Goal: Task Accomplishment & Management: Manage account settings

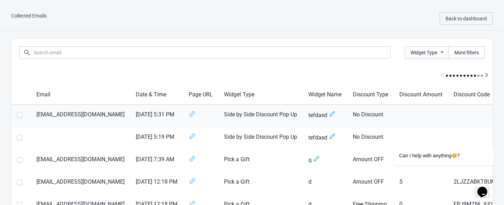
click at [41, 115] on td "[EMAIL_ADDRESS][DOMAIN_NAME]" at bounding box center [80, 116] width 99 height 22
drag, startPoint x: 41, startPoint y: 115, endPoint x: 91, endPoint y: 116, distance: 50.7
click at [91, 116] on td "[EMAIL_ADDRESS][DOMAIN_NAME]" at bounding box center [80, 116] width 99 height 22
click at [69, 135] on td at bounding box center [80, 138] width 99 height 22
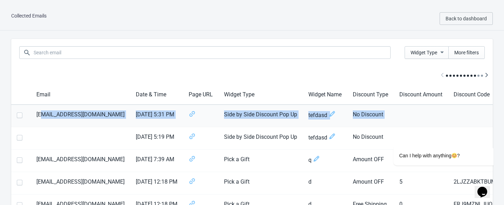
drag, startPoint x: 69, startPoint y: 135, endPoint x: 42, endPoint y: 112, distance: 34.7
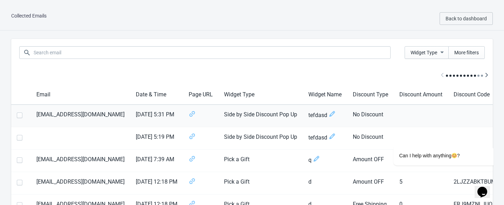
click at [37, 114] on td "[EMAIL_ADDRESS][DOMAIN_NAME]" at bounding box center [80, 116] width 99 height 22
drag, startPoint x: 37, startPoint y: 114, endPoint x: 83, endPoint y: 114, distance: 45.1
click at [83, 114] on td "[EMAIL_ADDRESS][DOMAIN_NAME]" at bounding box center [80, 116] width 99 height 22
click at [45, 132] on td at bounding box center [80, 138] width 99 height 22
drag, startPoint x: 45, startPoint y: 132, endPoint x: 85, endPoint y: 144, distance: 41.1
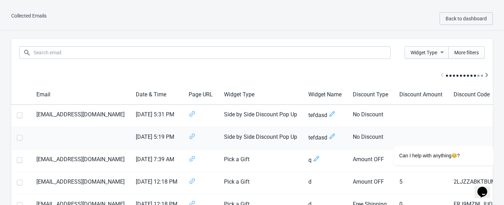
click at [85, 144] on td at bounding box center [80, 138] width 99 height 22
click at [73, 139] on td at bounding box center [80, 138] width 99 height 22
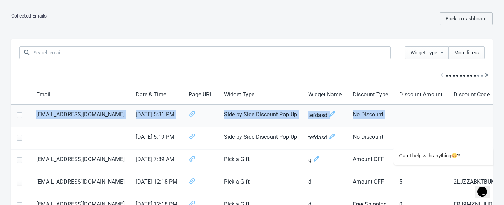
drag, startPoint x: 73, startPoint y: 139, endPoint x: 58, endPoint y: 107, distance: 35.8
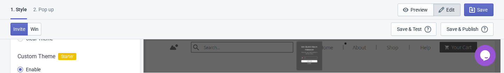
scroll to position [6, 0]
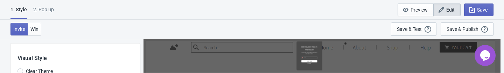
click at [54, 5] on div "1 . Style 2. Pop up 1 . Style 2. Pop up Save and Exit Preview Edit Save" at bounding box center [252, 10] width 504 height 20
click at [52, 9] on div "2. Pop up" at bounding box center [43, 12] width 21 height 12
select select "homepageOnly"
select select "once"
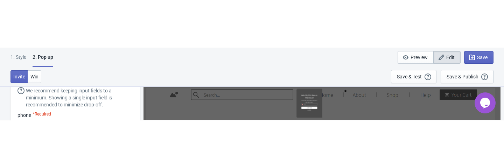
scroll to position [0, 0]
